Goal: Task Accomplishment & Management: Use online tool/utility

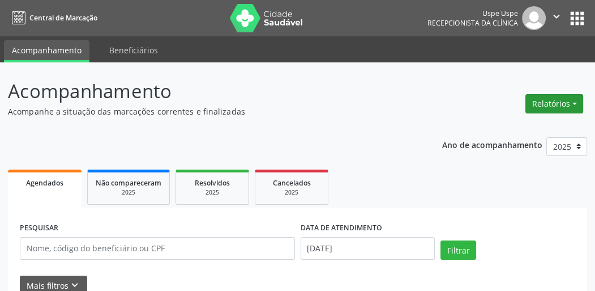
click at [536, 104] on button "Relatórios" at bounding box center [555, 103] width 58 height 19
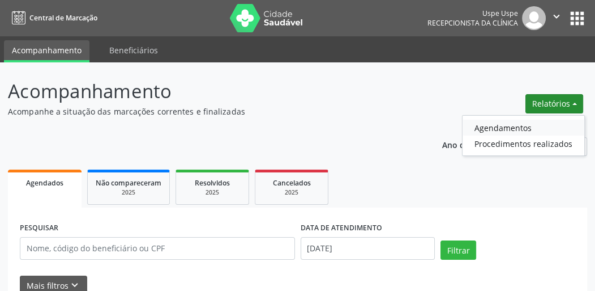
click at [489, 127] on link "Agendamentos" at bounding box center [524, 128] width 122 height 16
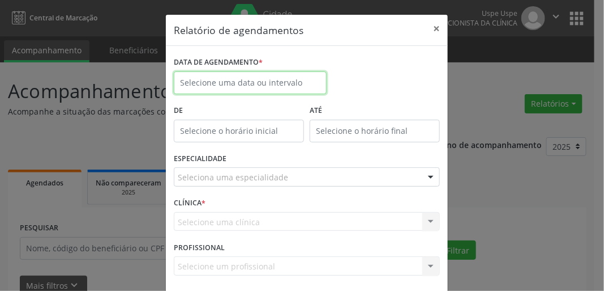
click at [221, 82] on input "text" at bounding box center [250, 82] width 153 height 23
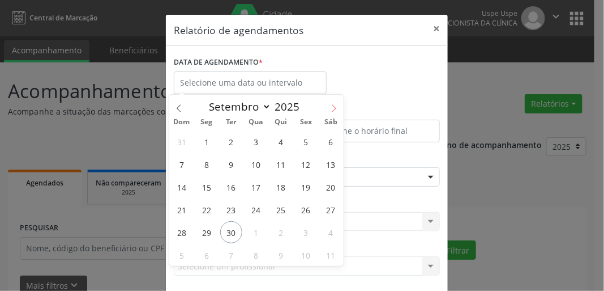
click at [337, 105] on icon at bounding box center [334, 108] width 8 height 8
select select "9"
click at [287, 140] on span "2" at bounding box center [281, 141] width 22 height 22
type input "[DATE]"
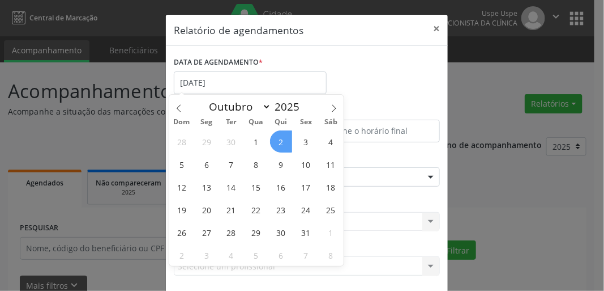
click at [287, 141] on span "2" at bounding box center [281, 141] width 22 height 22
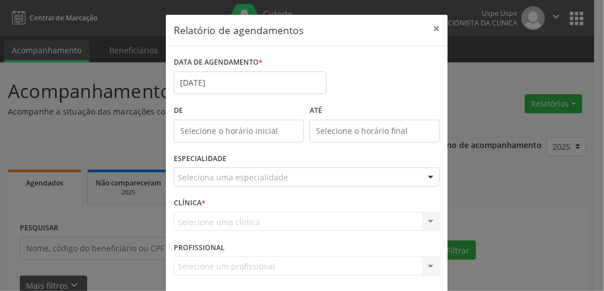
click at [244, 186] on div "ESPECIALIDADE Seleciona uma especialidade Todas as especialidades Alergologia A…" at bounding box center [307, 172] width 272 height 44
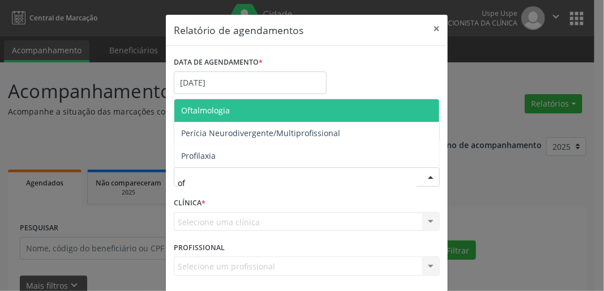
type input "oft"
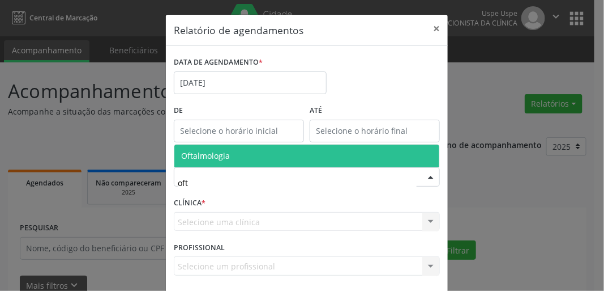
click at [236, 150] on span "Oftalmologia" at bounding box center [306, 155] width 265 height 23
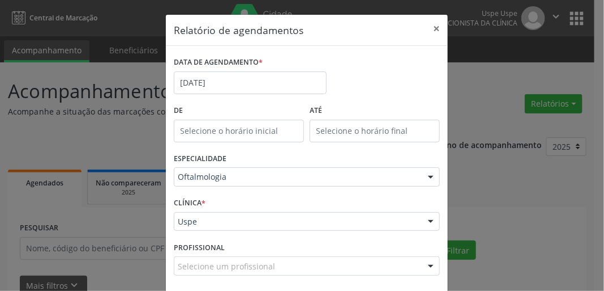
scroll to position [49, 0]
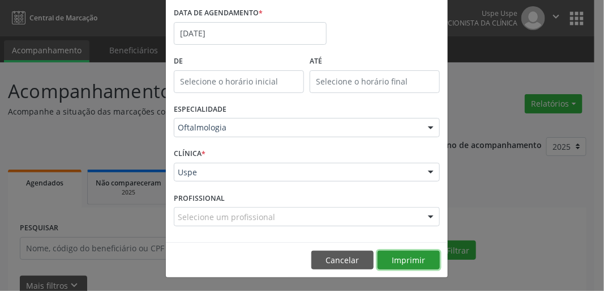
click at [403, 263] on button "Imprimir" at bounding box center [409, 259] width 62 height 19
